Goal: Unclear

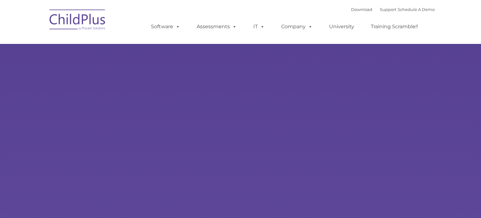
type input ""
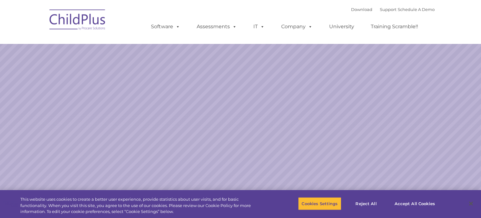
select select "MEDIUM"
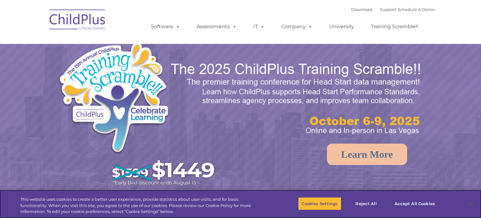
select select "MEDIUM"
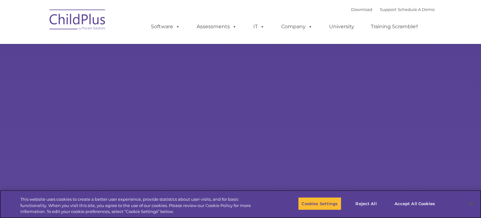
select select "MEDIUM"
